Goal: Information Seeking & Learning: Learn about a topic

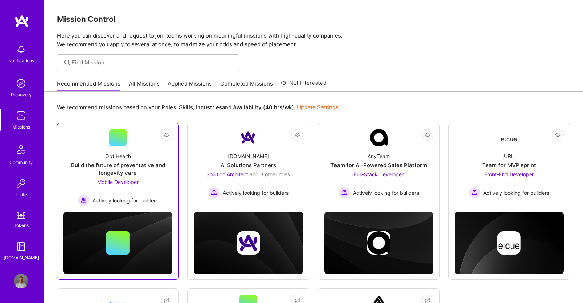
click at [151, 150] on div "Opt Health Build the future of preventative and longevity care Mobile Developer…" at bounding box center [117, 176] width 109 height 60
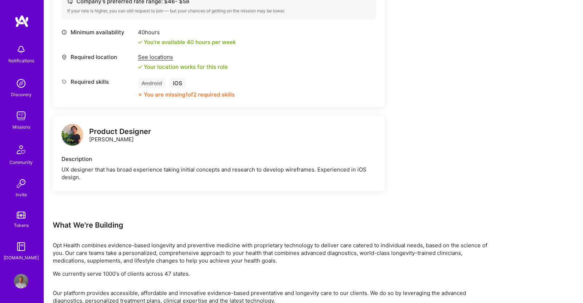
scroll to position [287, 0]
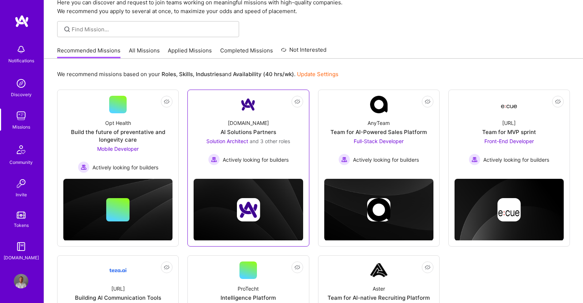
scroll to position [36, 0]
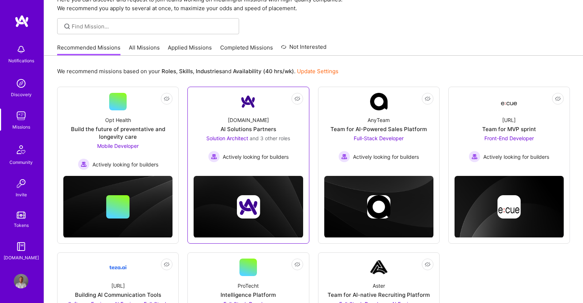
click at [275, 131] on div "AI Solutions Partners" at bounding box center [248, 129] width 56 height 8
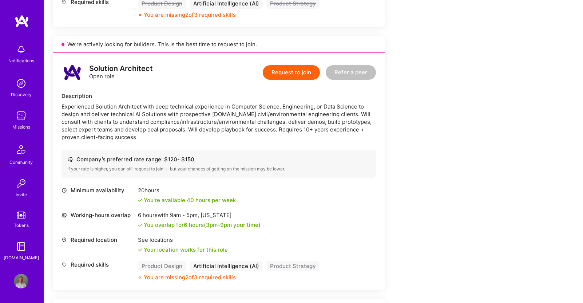
scroll to position [447, 0]
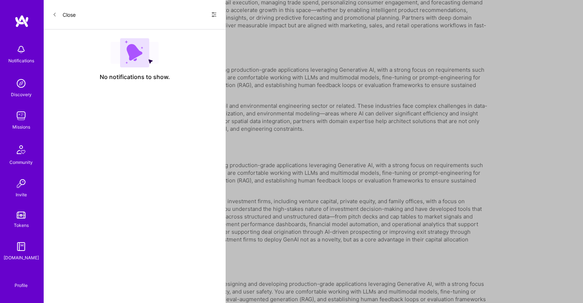
scroll to position [36, 0]
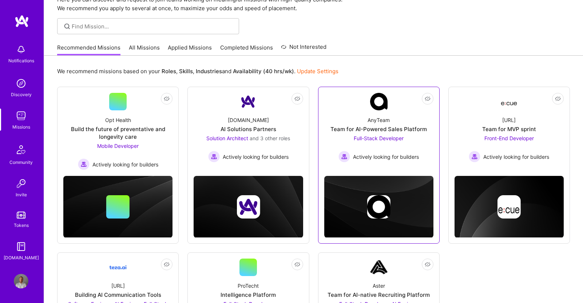
click at [418, 139] on div "Full-Stack Developer Actively looking for builders" at bounding box center [378, 148] width 80 height 28
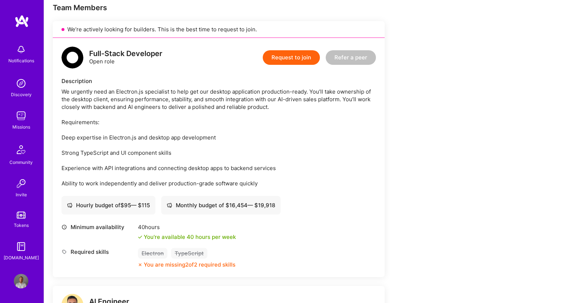
scroll to position [154, 0]
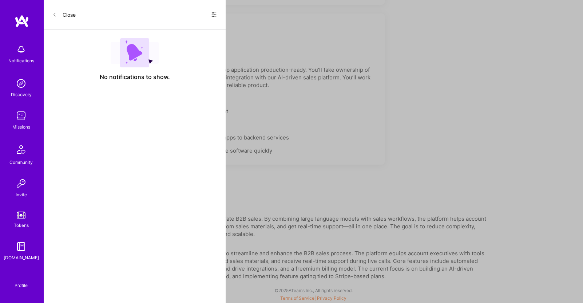
scroll to position [36, 0]
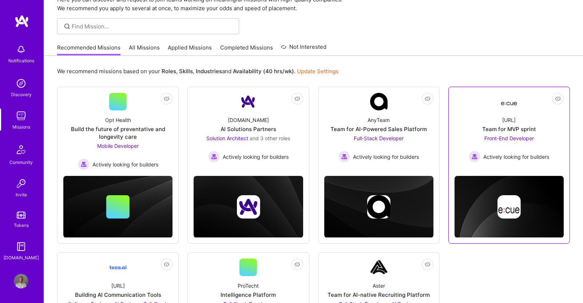
click at [477, 132] on div "[URL] Team for MVP sprint Front-End Developer Actively looking for builders" at bounding box center [508, 136] width 109 height 52
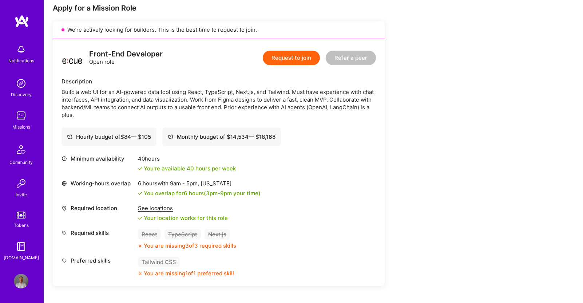
scroll to position [150, 0]
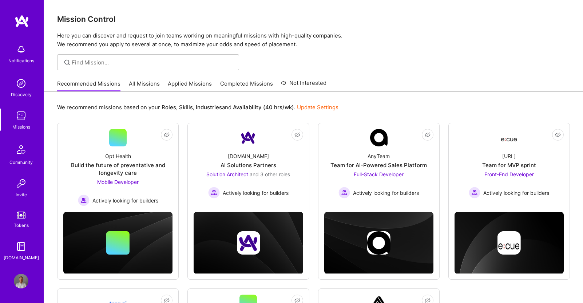
click at [141, 82] on link "All Missions" at bounding box center [144, 86] width 31 height 12
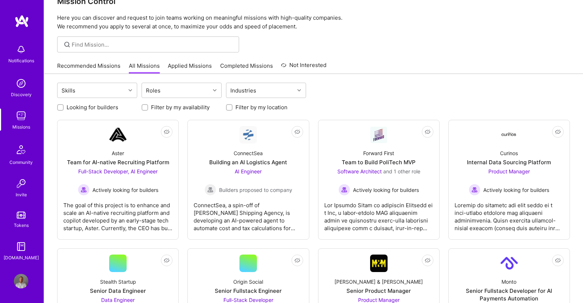
scroll to position [39, 0]
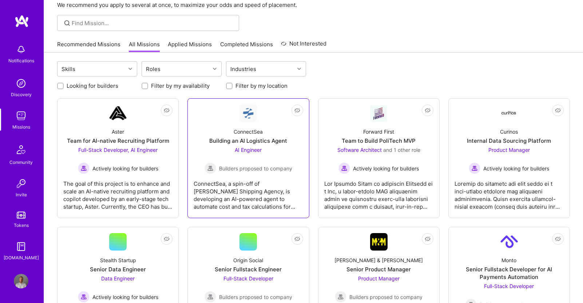
click at [296, 161] on div "ConnectSea Building an AI Logistics Agent AI Engineer Builders proposed to comp…" at bounding box center [248, 148] width 109 height 52
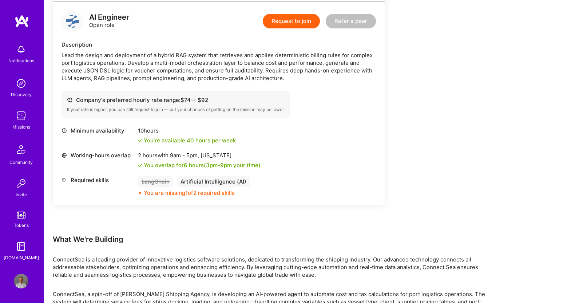
scroll to position [226, 0]
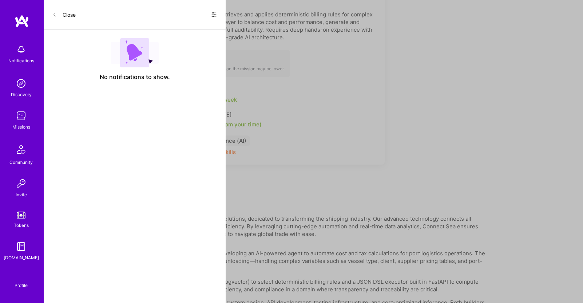
scroll to position [39, 0]
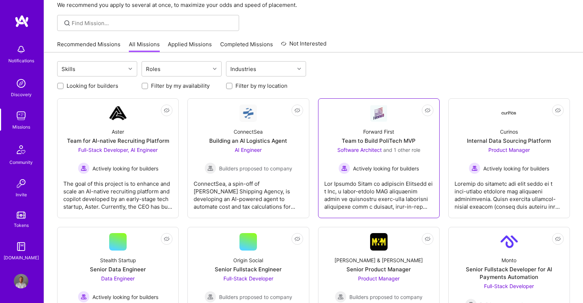
click at [409, 160] on div "Software Architect and 1 other role Actively looking for builders" at bounding box center [378, 160] width 83 height 28
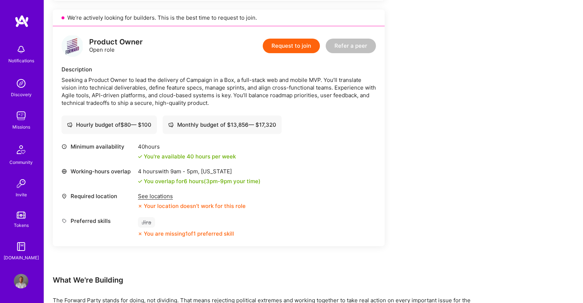
scroll to position [414, 0]
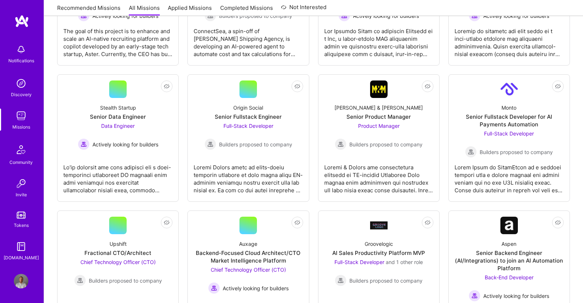
scroll to position [192, 0]
click at [286, 130] on div "Full-Stack Developer Builders proposed to company" at bounding box center [248, 136] width 88 height 28
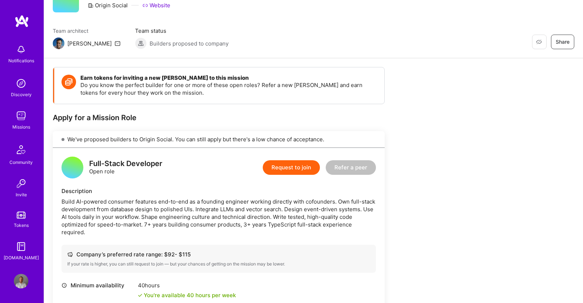
scroll to position [118, 0]
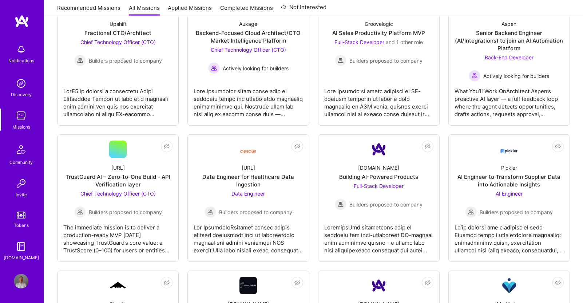
scroll to position [412, 0]
click at [542, 64] on div "Back-End Developer Actively looking for builders" at bounding box center [509, 67] width 80 height 28
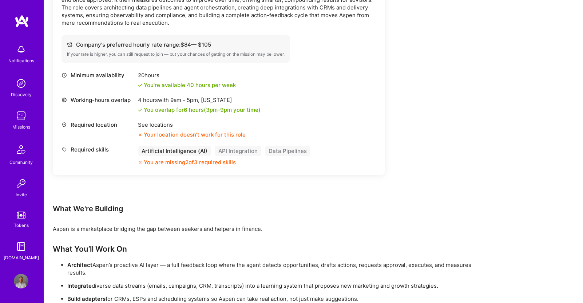
scroll to position [334, 0]
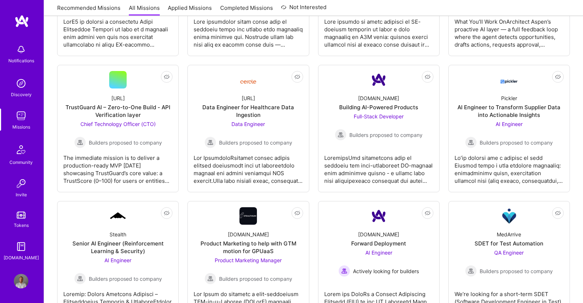
scroll to position [482, 0]
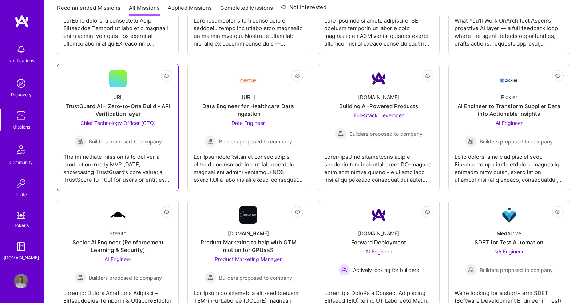
click at [158, 115] on div "TrustGuard AI – Zero-to-One Build - API Verification layer" at bounding box center [117, 109] width 109 height 15
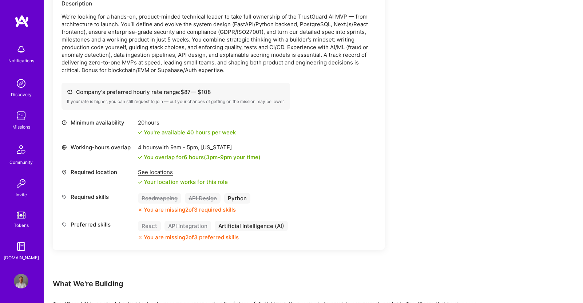
scroll to position [327, 0]
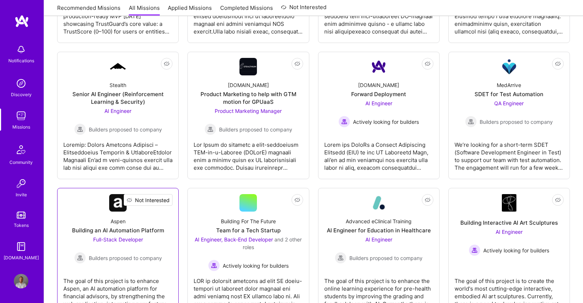
scroll to position [625, 0]
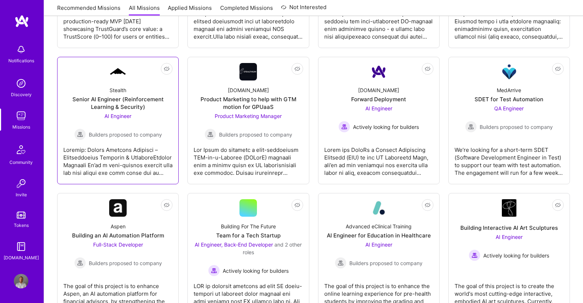
click at [140, 127] on div "AI Engineer Builders proposed to company" at bounding box center [118, 126] width 88 height 28
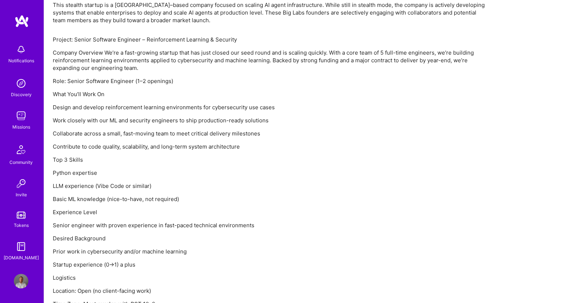
scroll to position [516, 0]
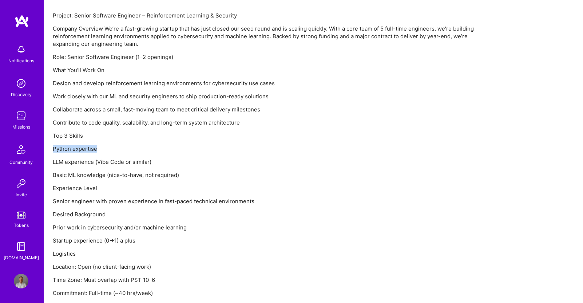
drag, startPoint x: 53, startPoint y: 148, endPoint x: 114, endPoint y: 147, distance: 60.4
click at [114, 147] on p "Python expertise" at bounding box center [271, 149] width 437 height 8
drag, startPoint x: 54, startPoint y: 162, endPoint x: 156, endPoint y: 160, distance: 101.9
click at [156, 160] on p "LLM experience (Vibe Code or similar)" at bounding box center [271, 162] width 437 height 8
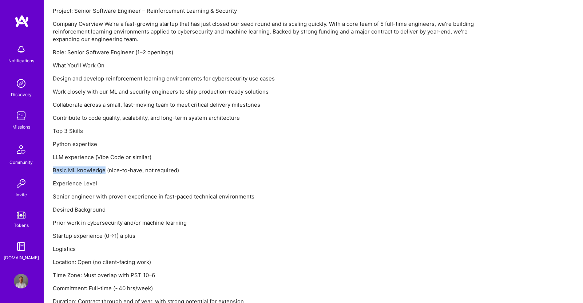
drag, startPoint x: 53, startPoint y: 171, endPoint x: 104, endPoint y: 169, distance: 50.6
click at [104, 169] on p "Basic ML knowledge (nice-to-have, not required)" at bounding box center [271, 170] width 437 height 8
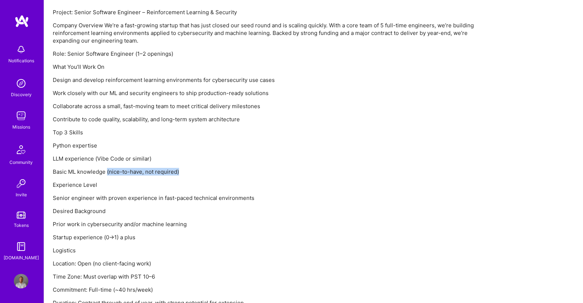
drag, startPoint x: 108, startPoint y: 171, endPoint x: 178, endPoint y: 171, distance: 69.9
click at [178, 171] on p "Basic ML knowledge (nice-to-have, not required)" at bounding box center [271, 172] width 437 height 8
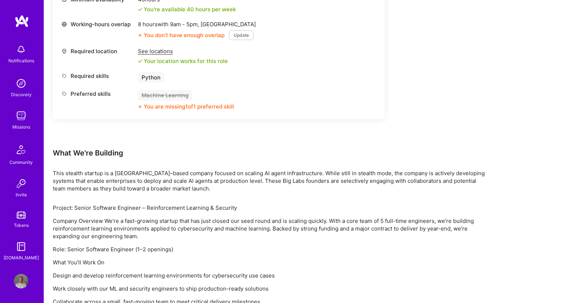
scroll to position [0, 0]
